Goal: Browse casually: Explore the website without a specific task or goal

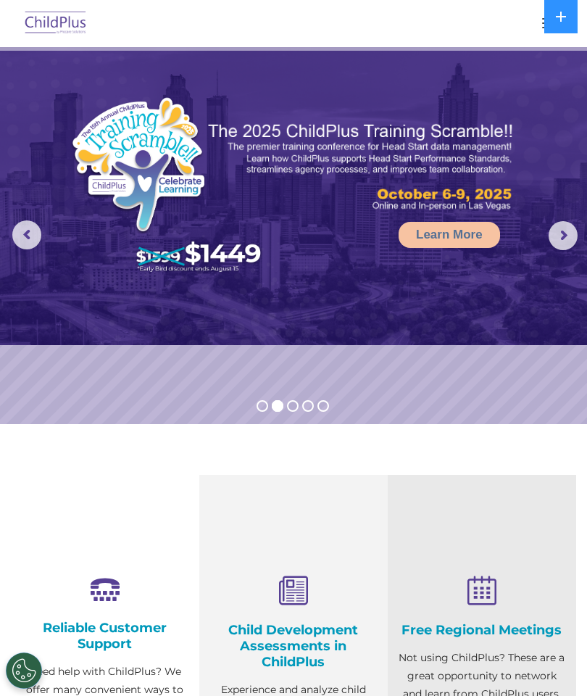
select select "MEDIUM"
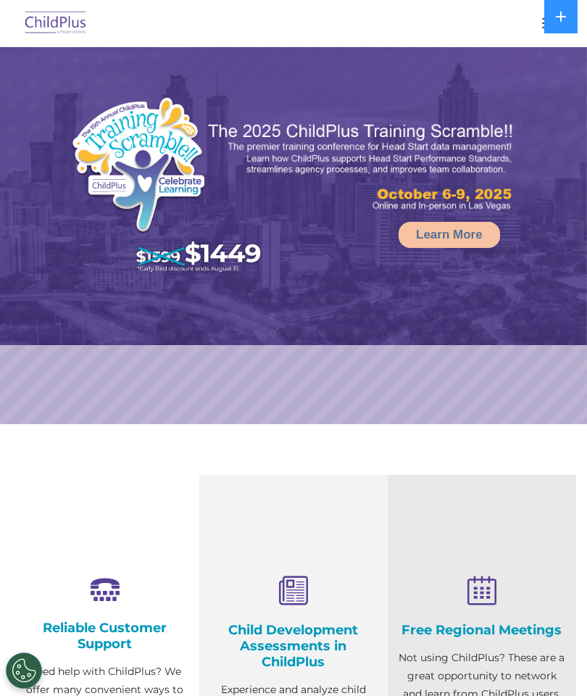
select select "MEDIUM"
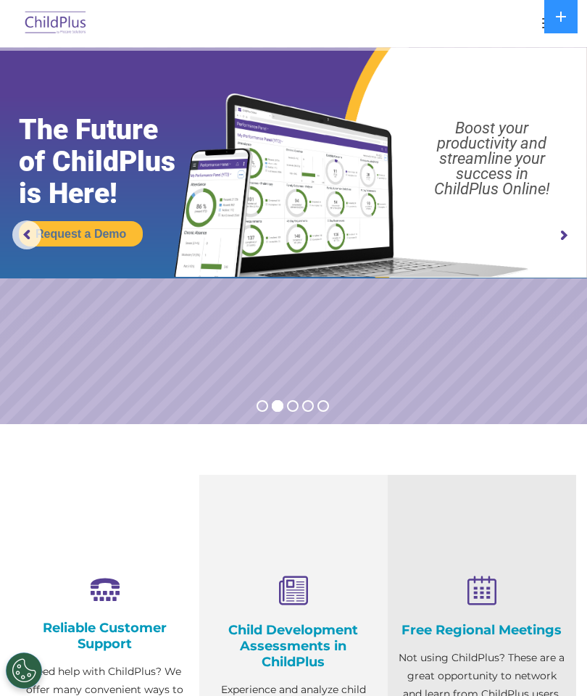
click at [565, 16] on icon at bounding box center [561, 17] width 10 height 10
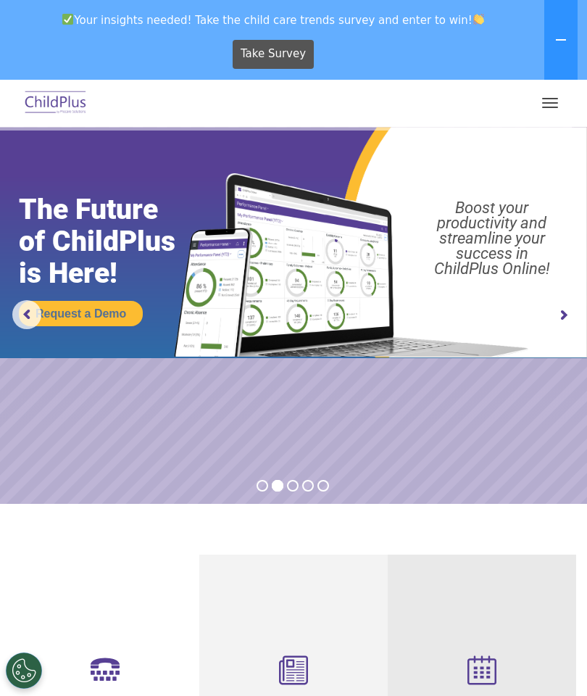
click at [552, 69] on button at bounding box center [560, 40] width 33 height 80
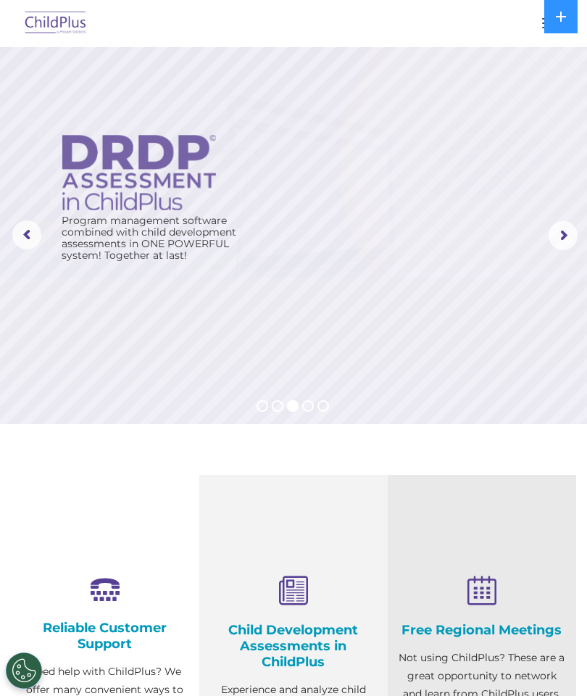
click at [562, 112] on rs-layer at bounding box center [293, 235] width 587 height 377
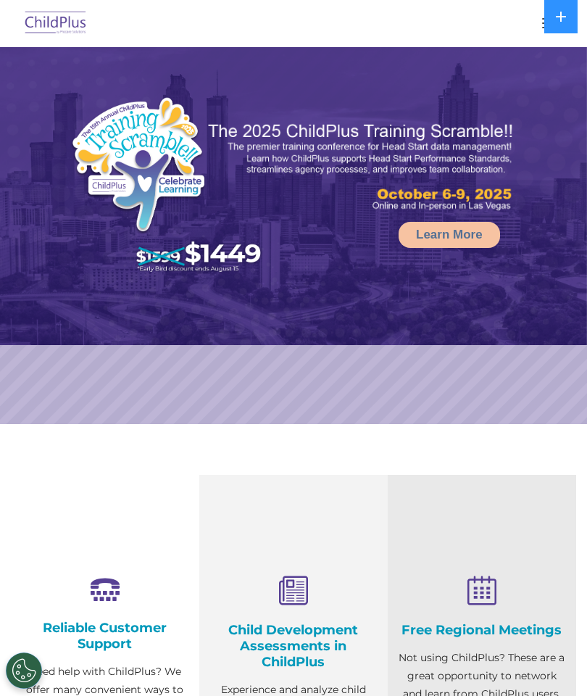
select select "MEDIUM"
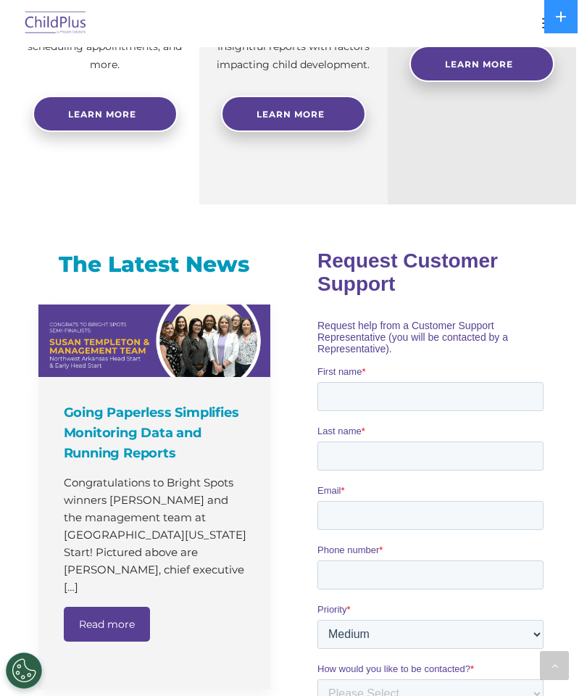
scroll to position [686, 0]
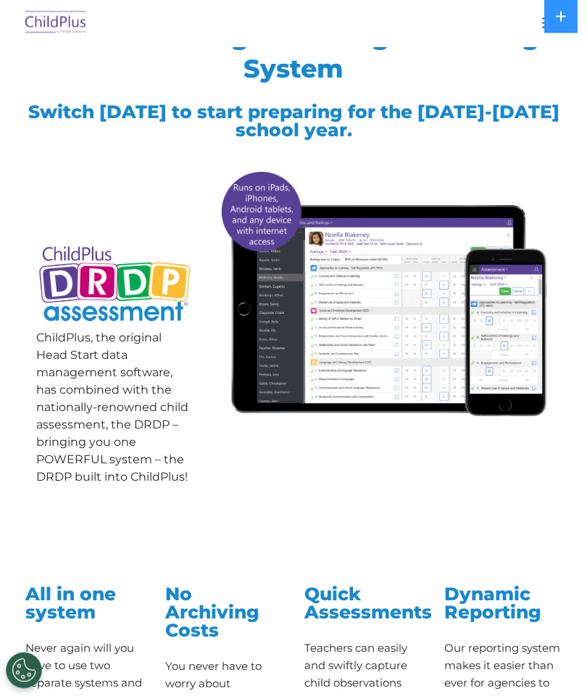
scroll to position [83, 0]
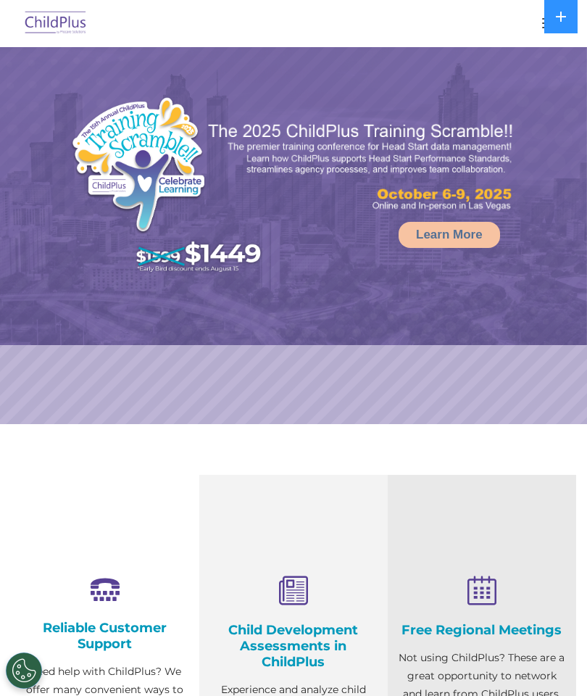
select select "MEDIUM"
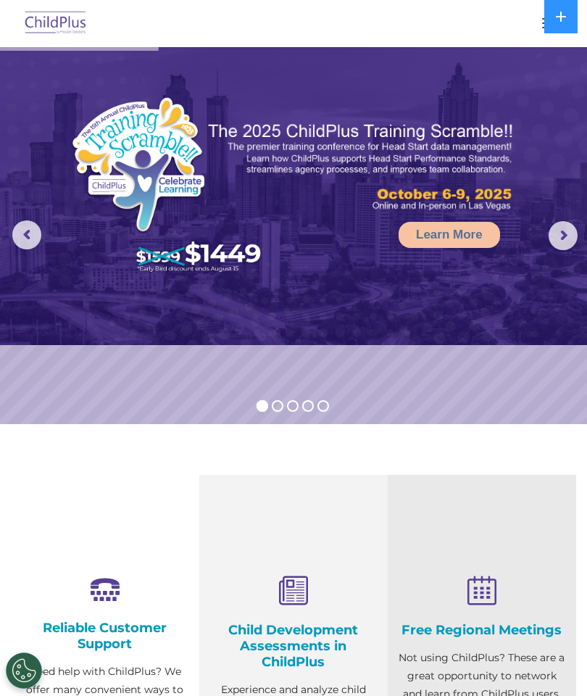
click at [542, 19] on span "button" at bounding box center [550, 18] width 16 height 1
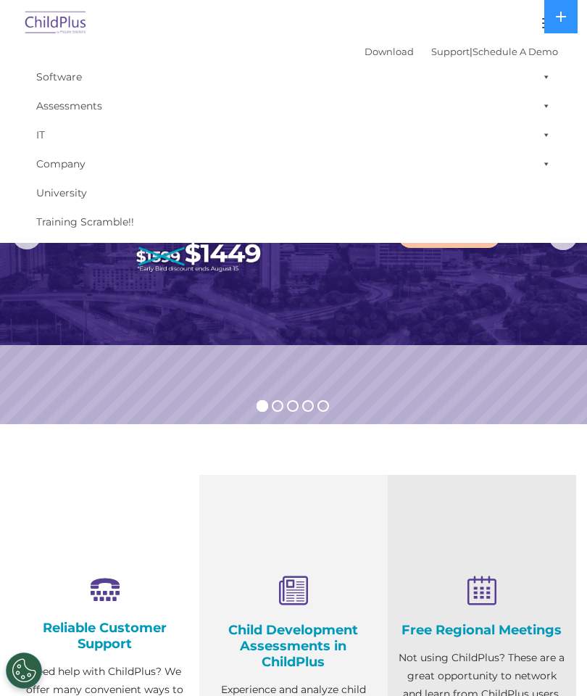
click at [69, 267] on img at bounding box center [293, 196] width 587 height 298
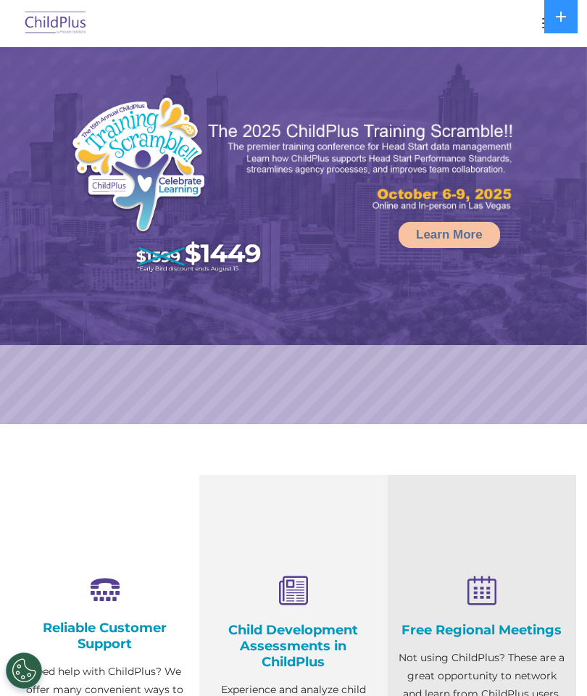
select select "MEDIUM"
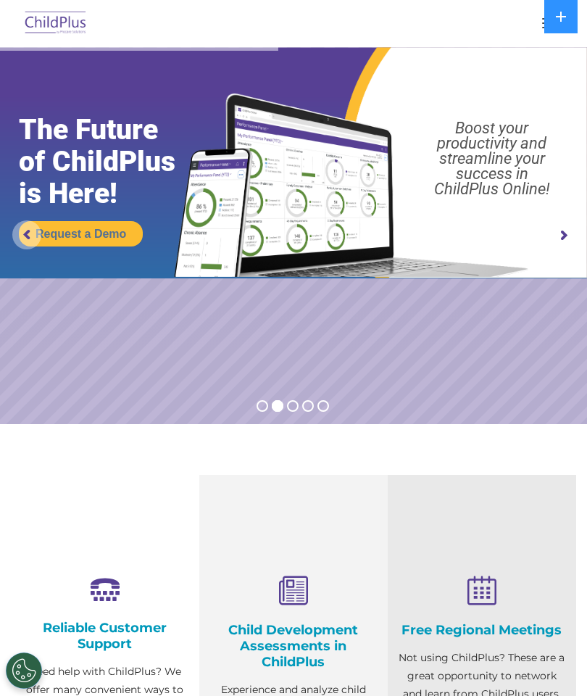
click at [26, 235] on rs-arrow at bounding box center [26, 234] width 29 height 29
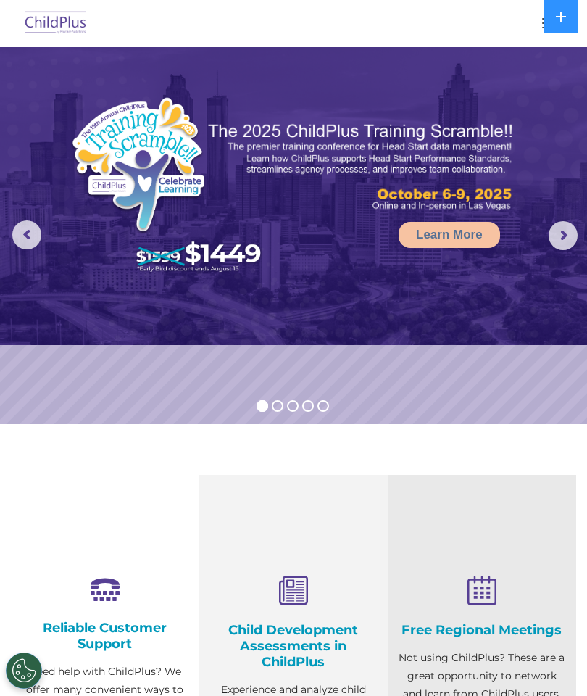
click at [25, 233] on rs-arrow at bounding box center [26, 234] width 29 height 29
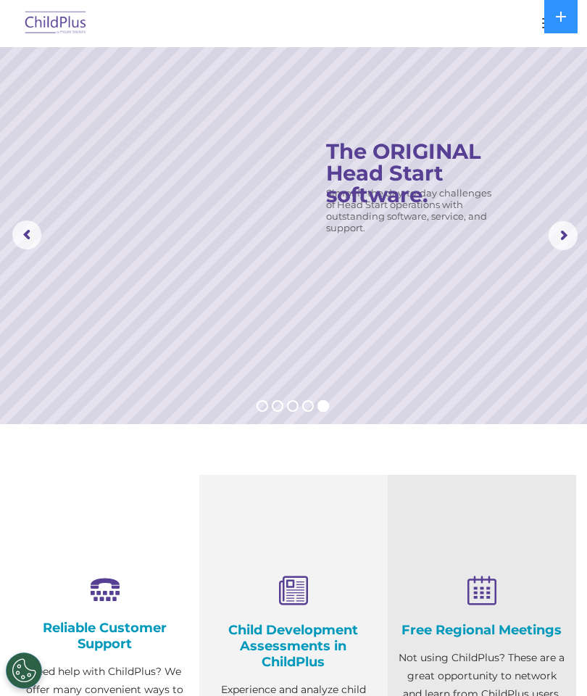
click at [25, 232] on rs-arrow at bounding box center [26, 234] width 29 height 29
click at [22, 230] on rs-arrow at bounding box center [26, 234] width 29 height 29
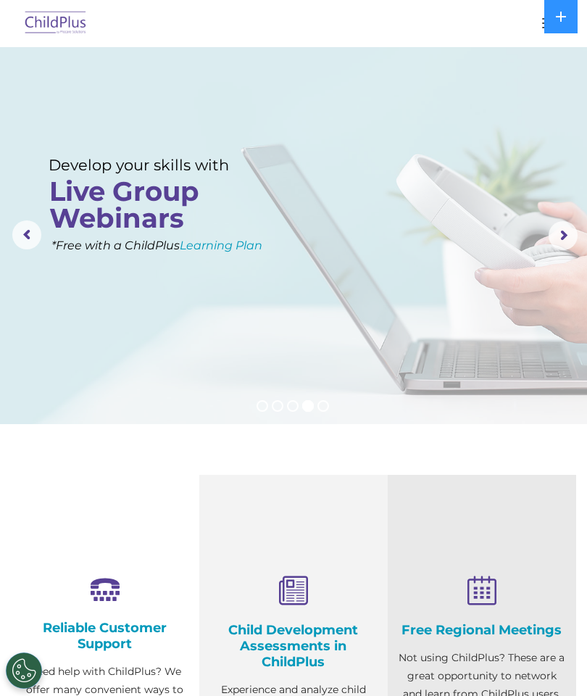
click at [50, 25] on img at bounding box center [56, 24] width 68 height 34
click at [39, 17] on img at bounding box center [56, 24] width 68 height 34
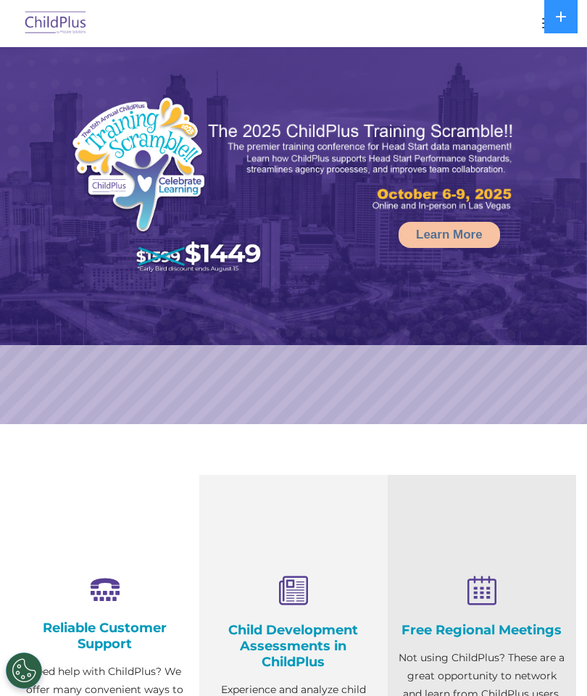
select select "MEDIUM"
